Goal: Transaction & Acquisition: Register for event/course

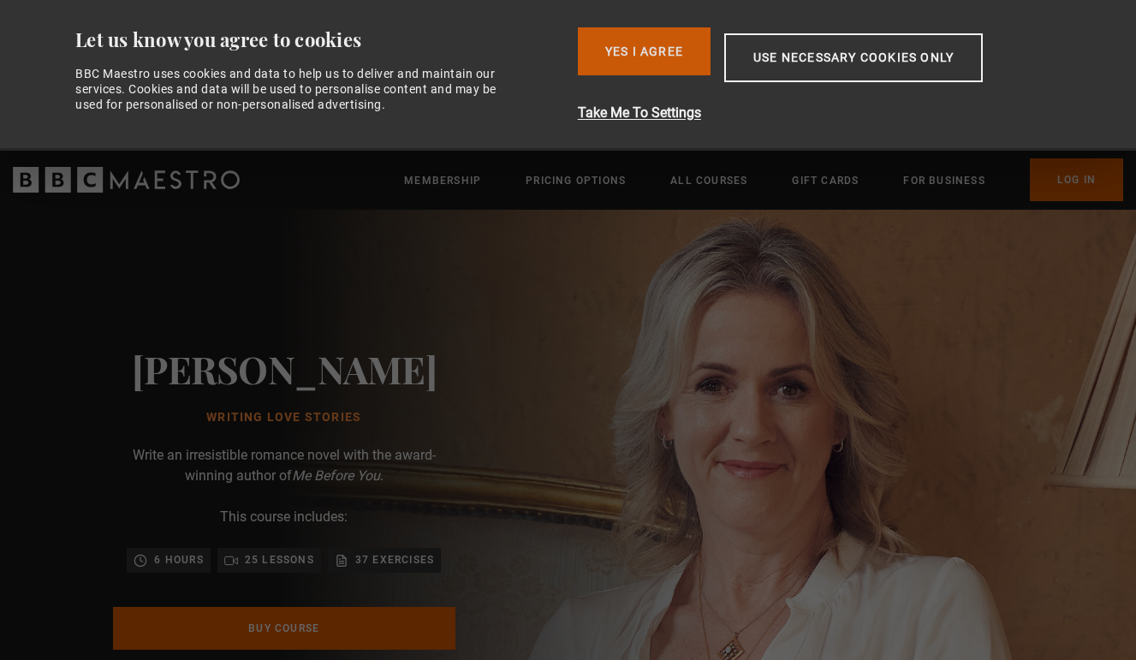
click at [640, 65] on button "Yes I Agree" at bounding box center [644, 51] width 133 height 48
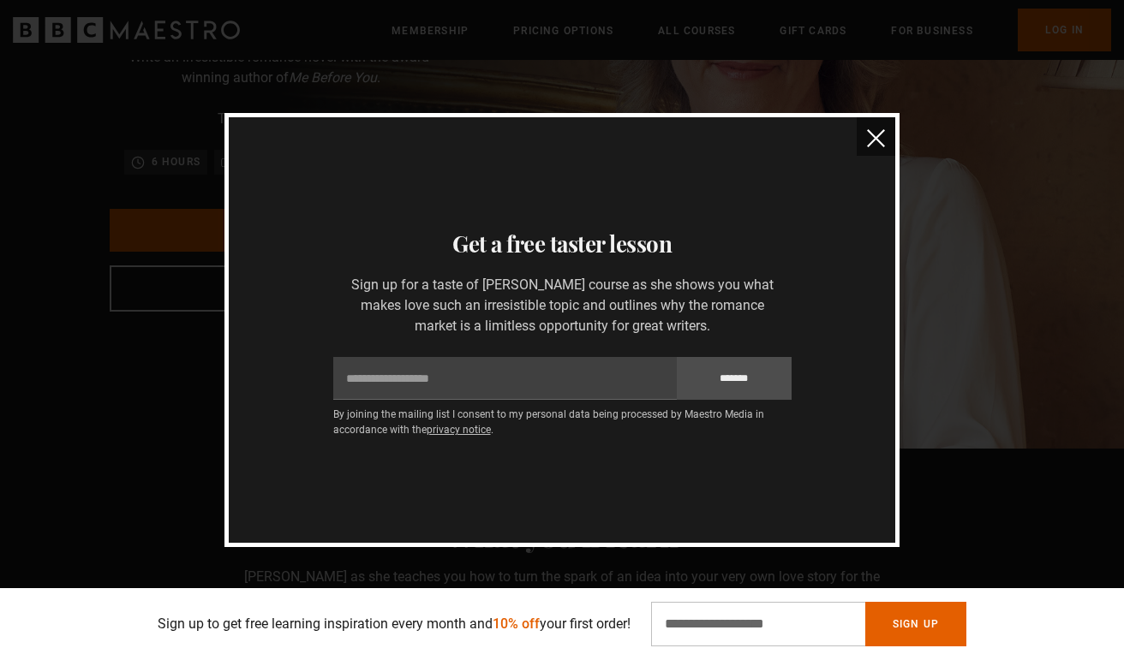
scroll to position [245, 0]
click at [881, 152] on button "close" at bounding box center [875, 136] width 39 height 39
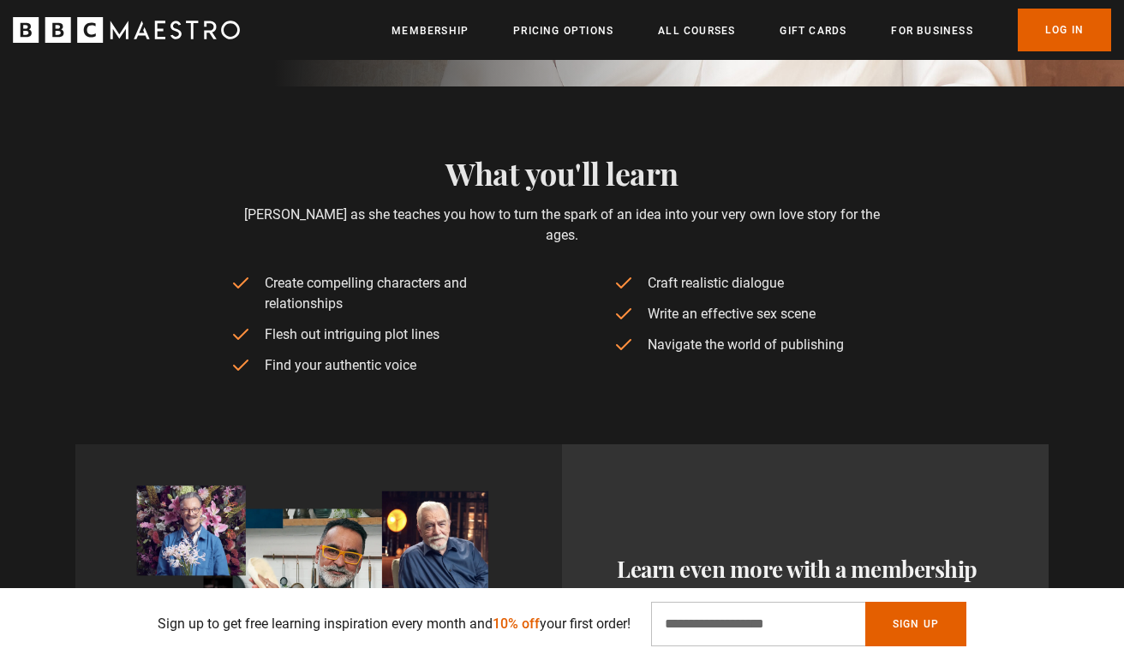
scroll to position [952, 0]
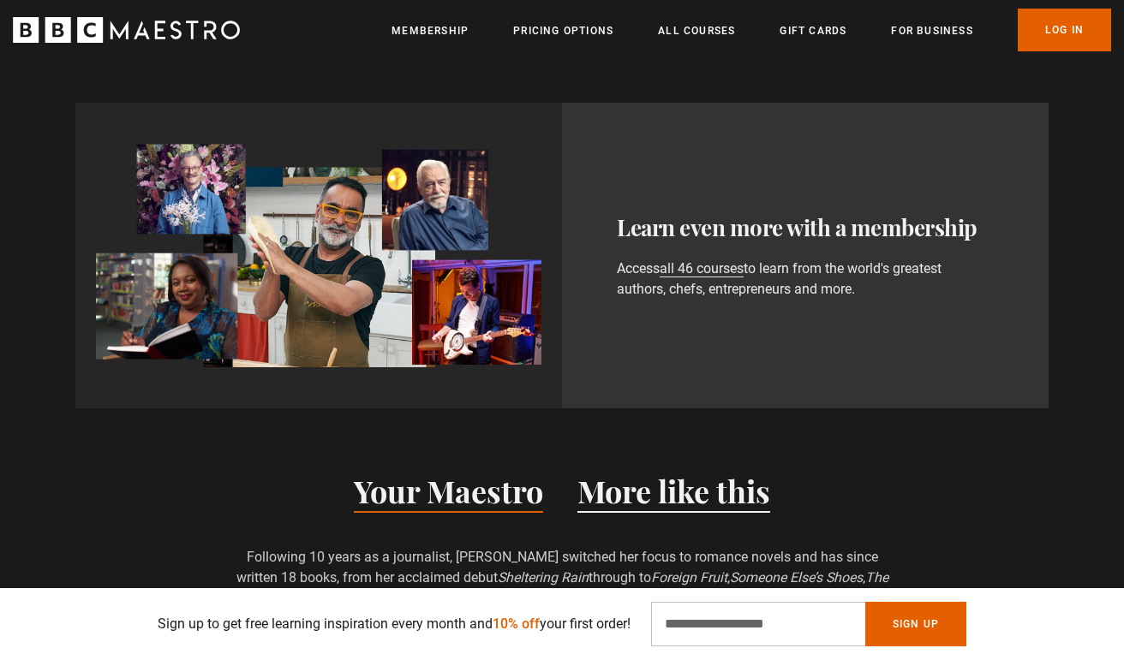
click at [667, 482] on button "More like this" at bounding box center [673, 495] width 193 height 36
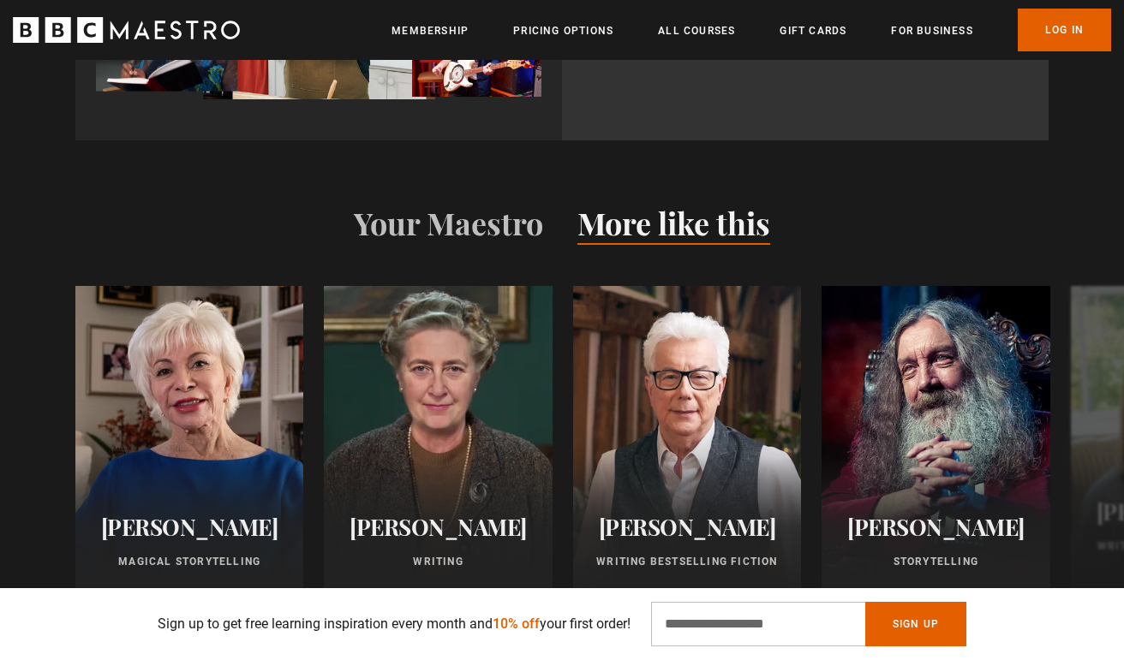
scroll to position [1342, 0]
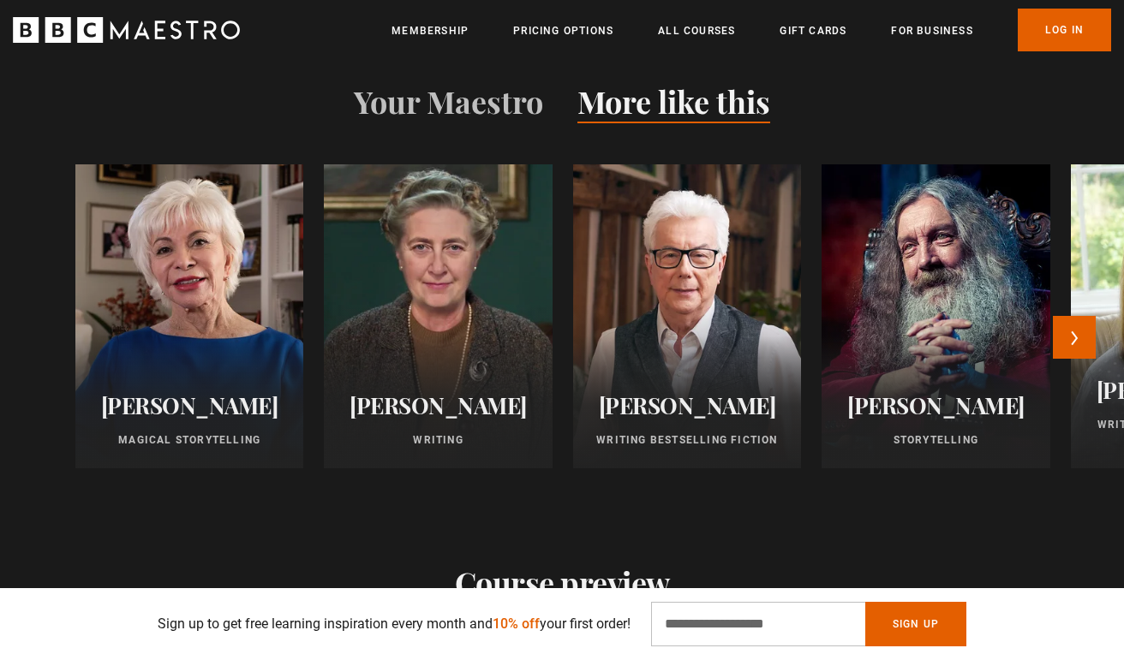
click at [426, 432] on p "Writing" at bounding box center [437, 439] width 187 height 15
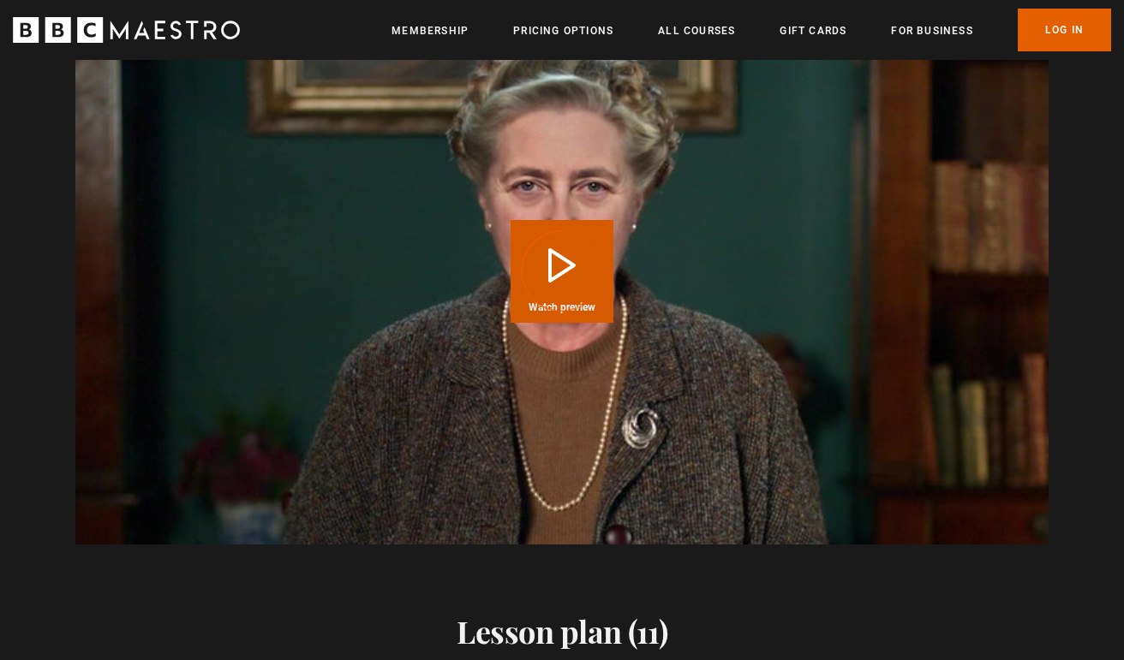
scroll to position [2159, 0]
